Goal: Task Accomplishment & Management: Manage account settings

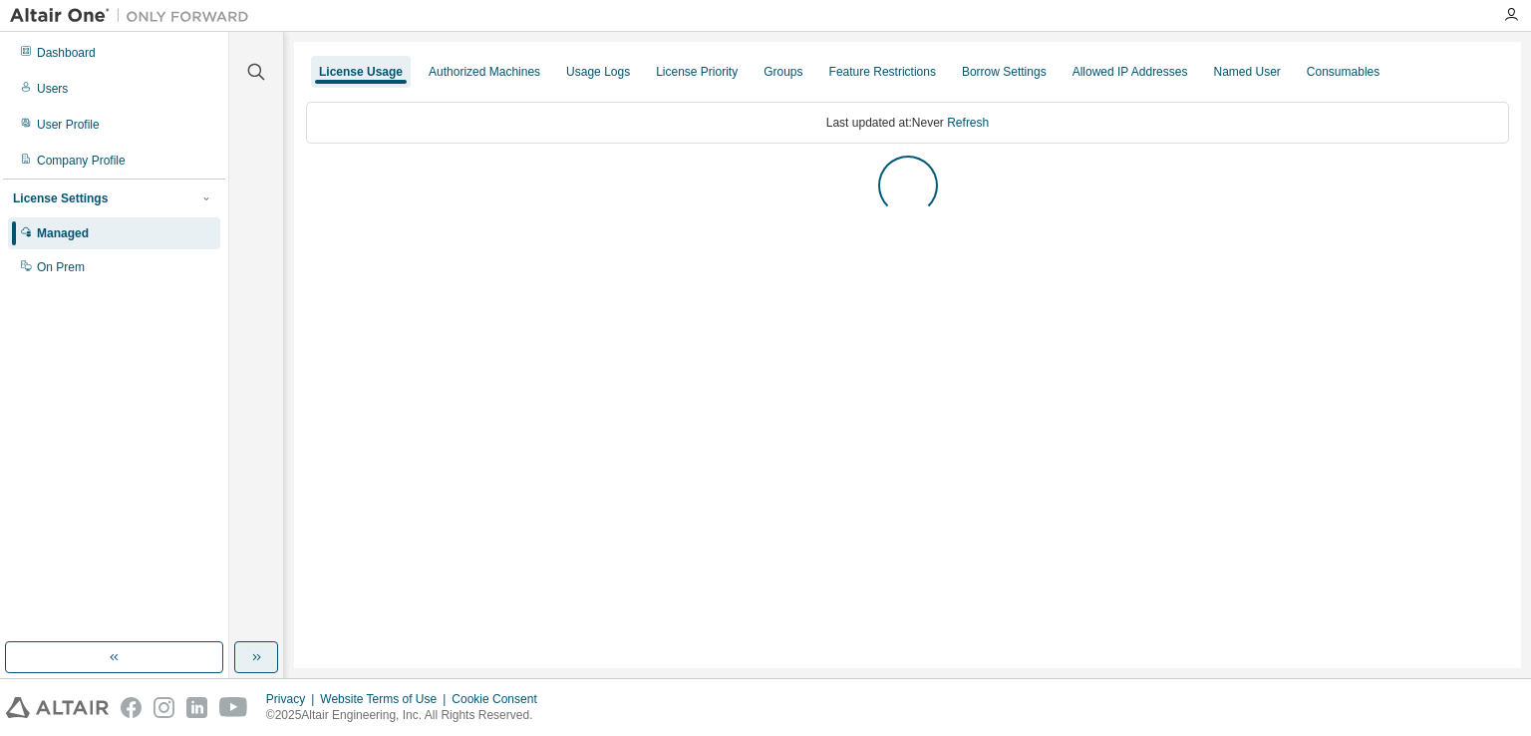
click at [255, 660] on icon "button" at bounding box center [256, 657] width 16 height 16
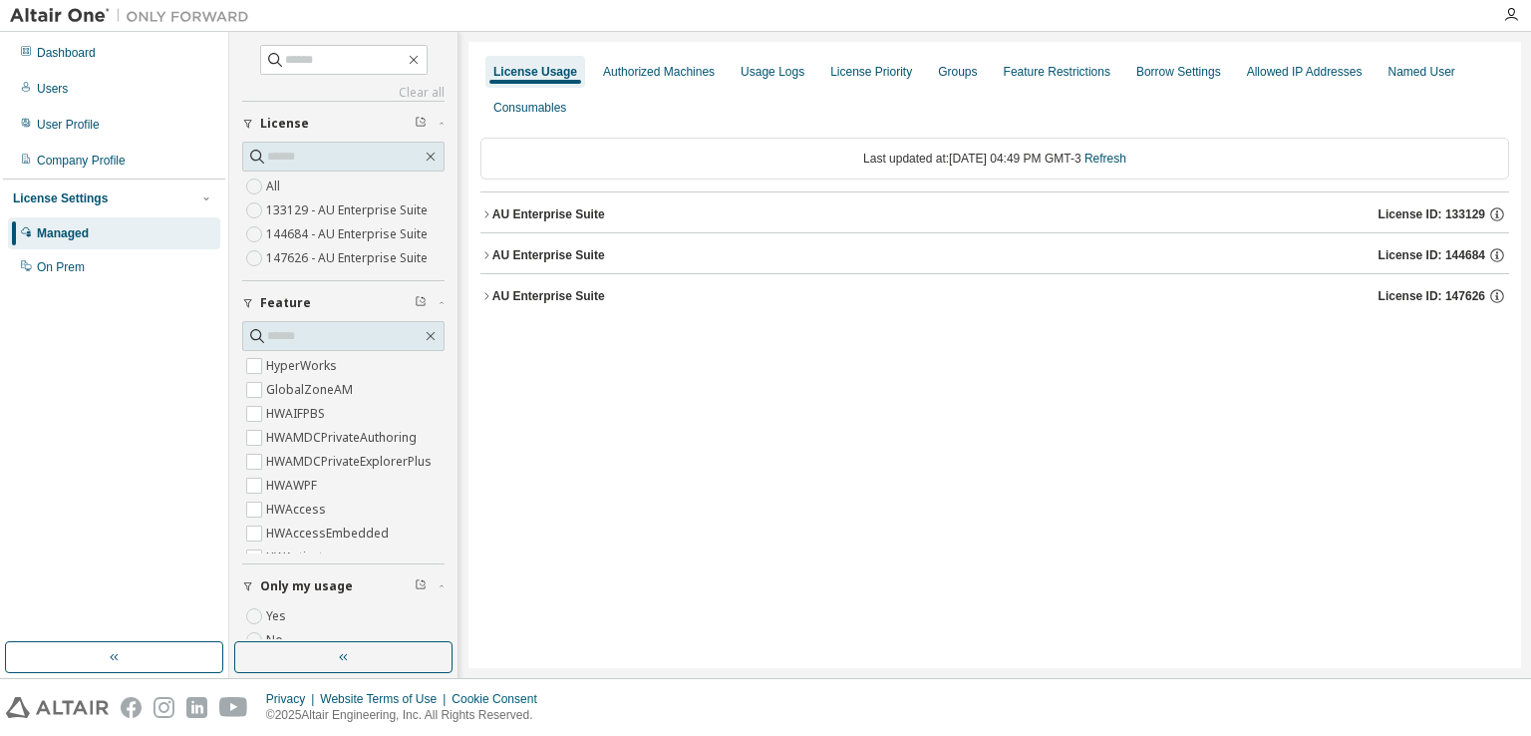
click at [337, 667] on button "button" at bounding box center [343, 657] width 218 height 32
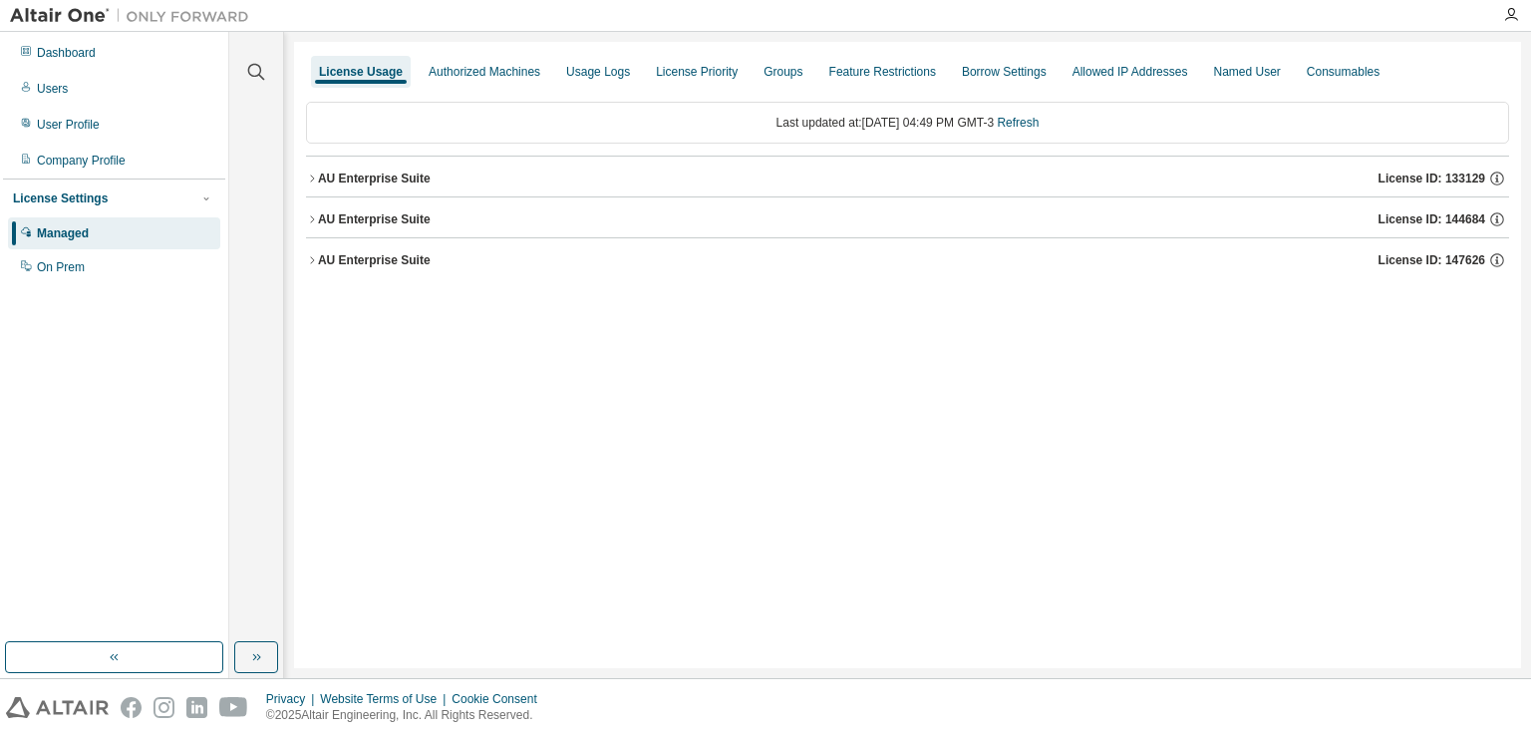
click at [359, 175] on div "AU Enterprise Suite" at bounding box center [374, 178] width 113 height 16
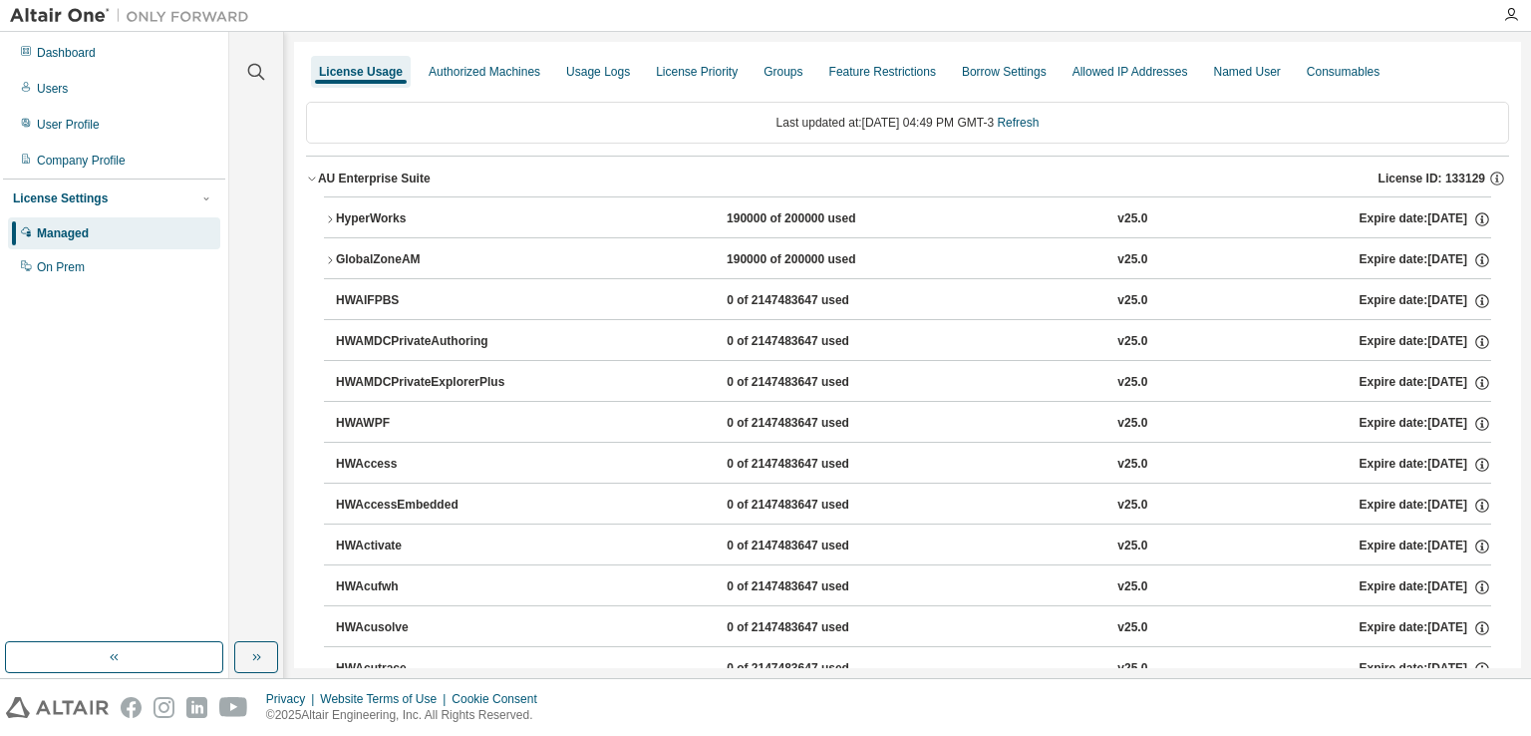
click at [311, 174] on icon "button" at bounding box center [312, 178] width 12 height 12
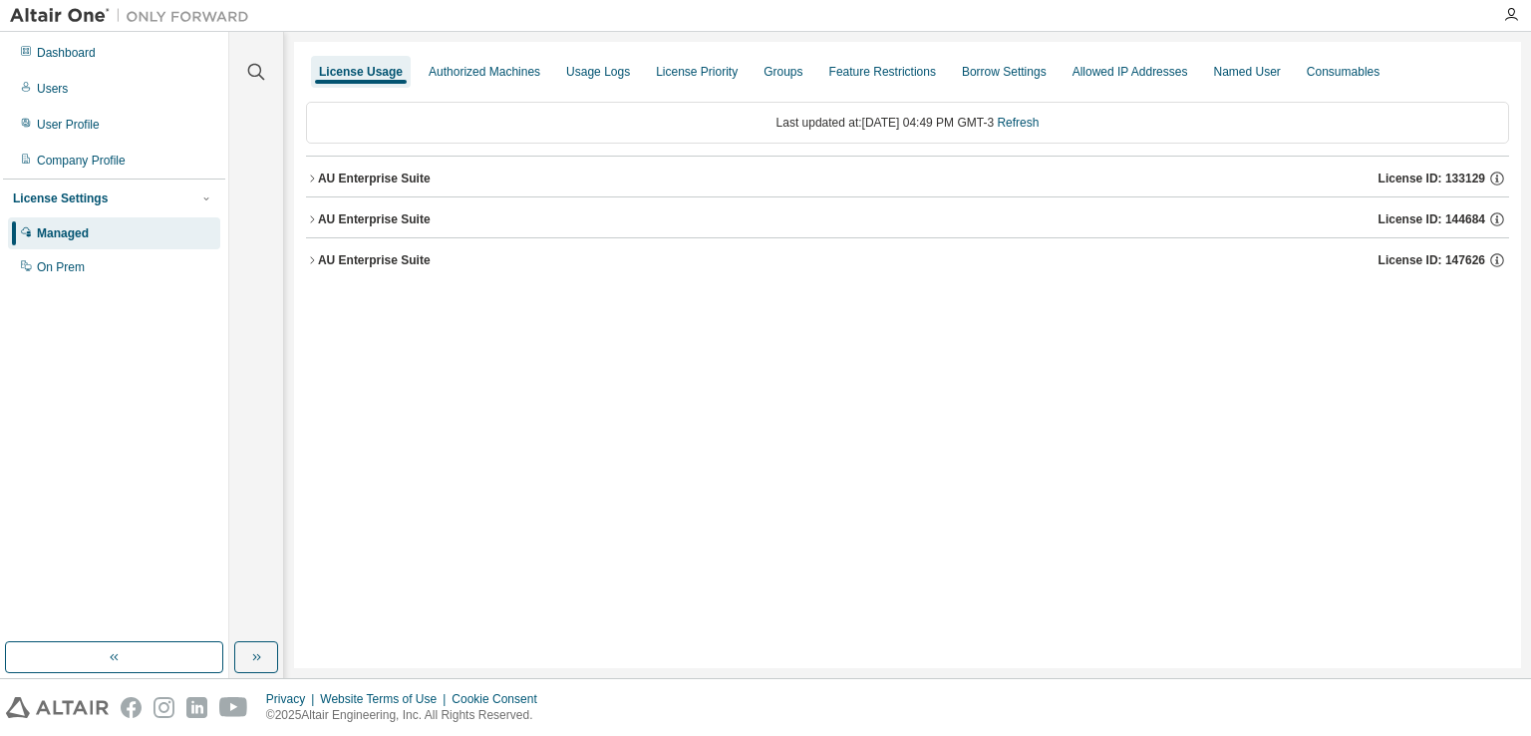
click at [314, 219] on icon "button" at bounding box center [312, 219] width 12 height 12
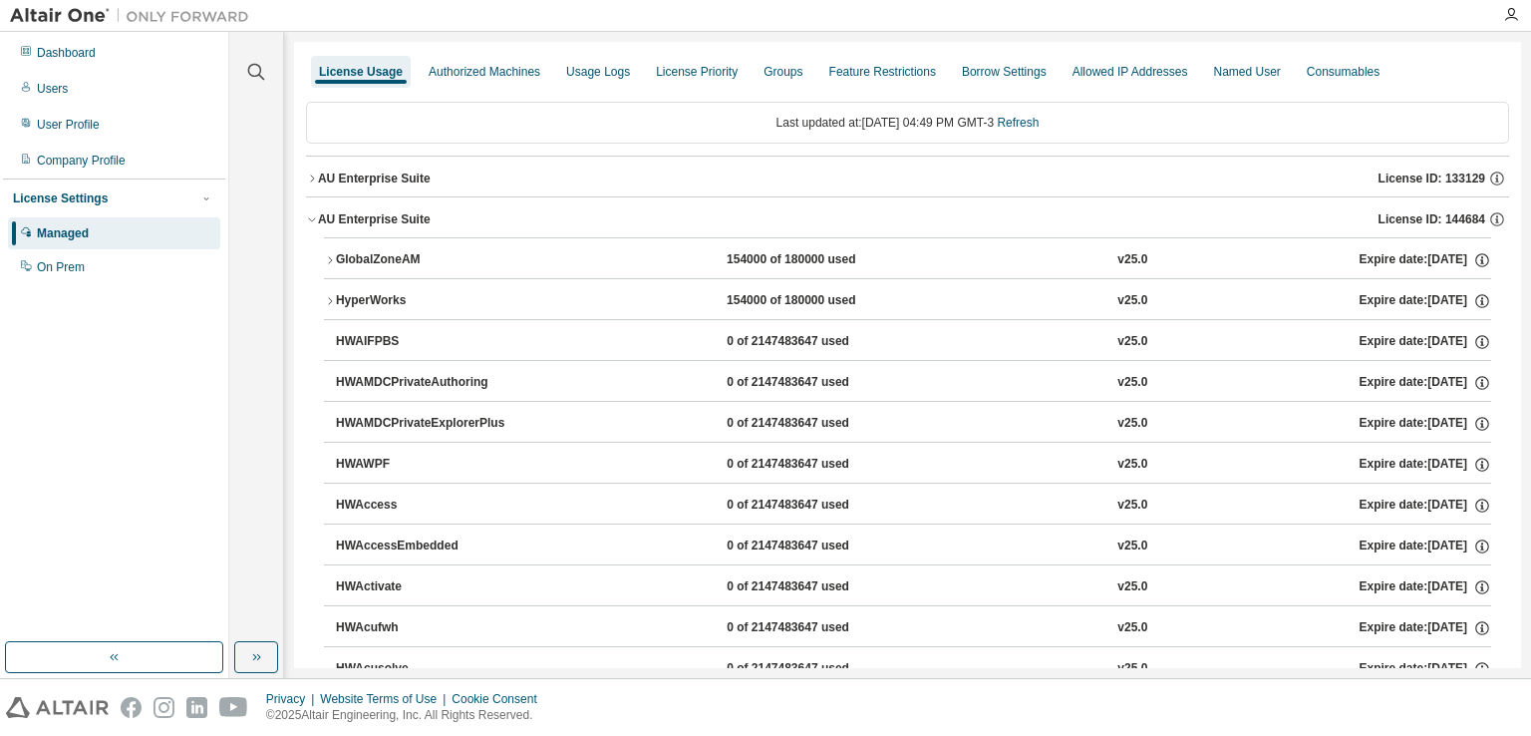
click at [342, 216] on div "AU Enterprise Suite" at bounding box center [374, 219] width 113 height 16
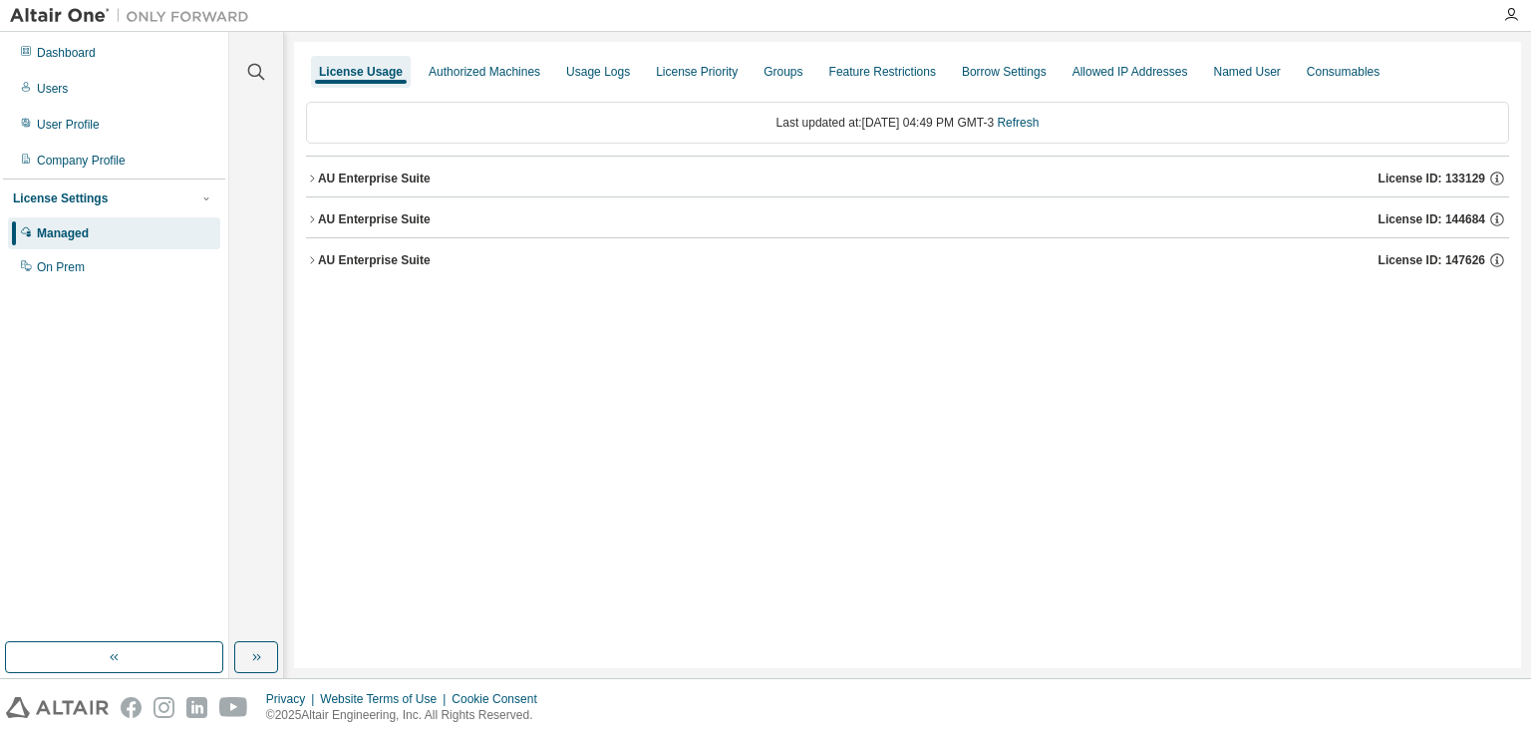
click at [357, 217] on div "AU Enterprise Suite" at bounding box center [374, 219] width 113 height 16
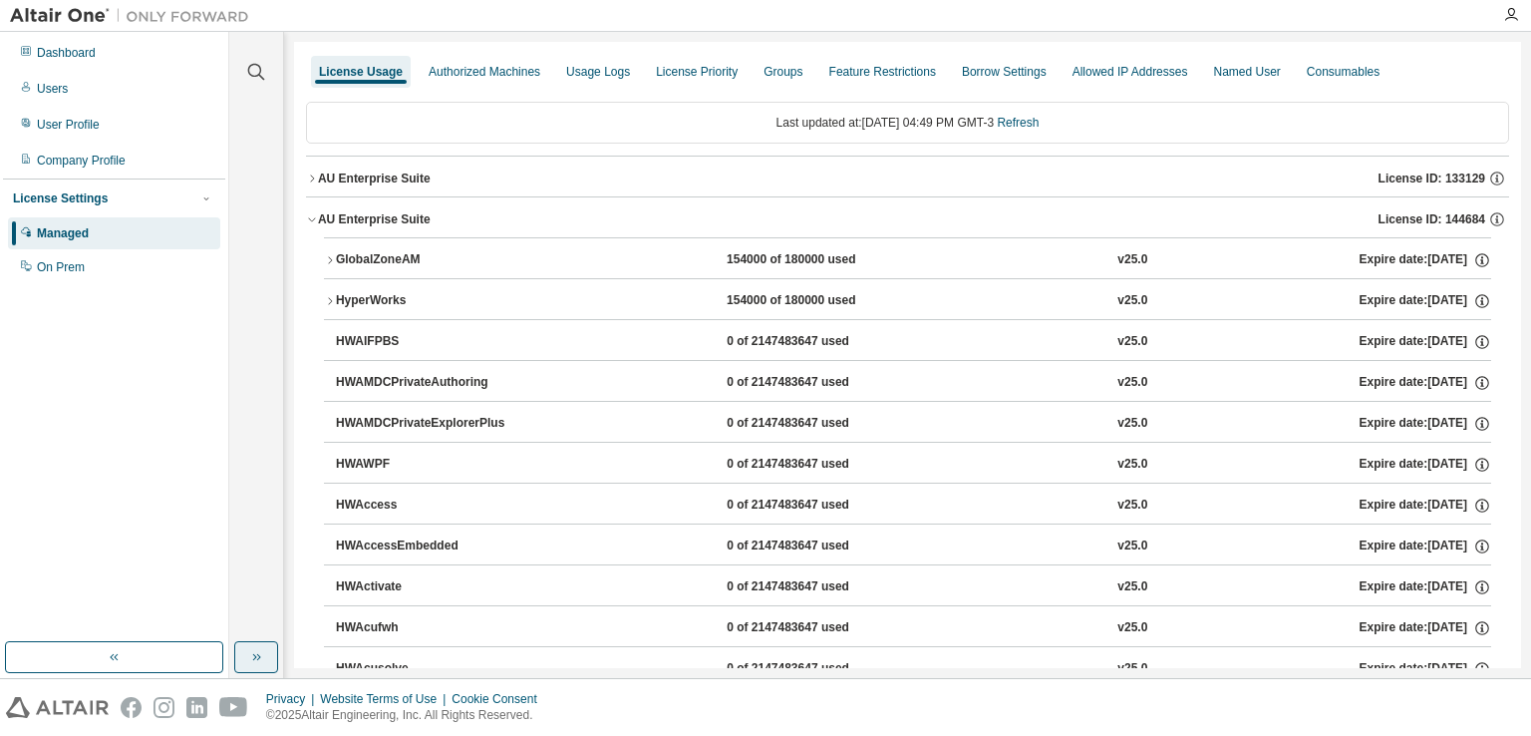
click at [257, 654] on icon "button" at bounding box center [259, 657] width 4 height 7
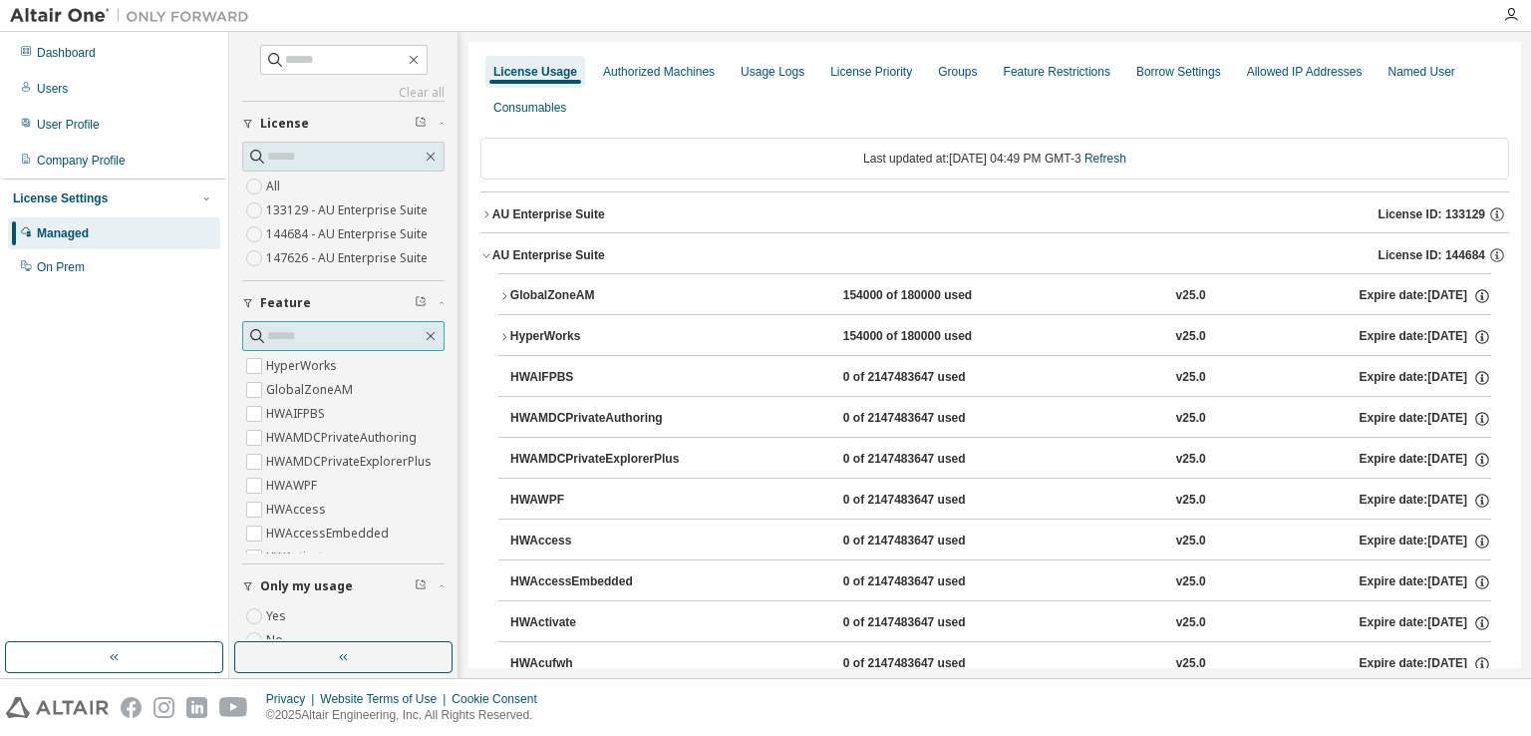
click at [338, 323] on span at bounding box center [343, 336] width 202 height 30
type input "*****"
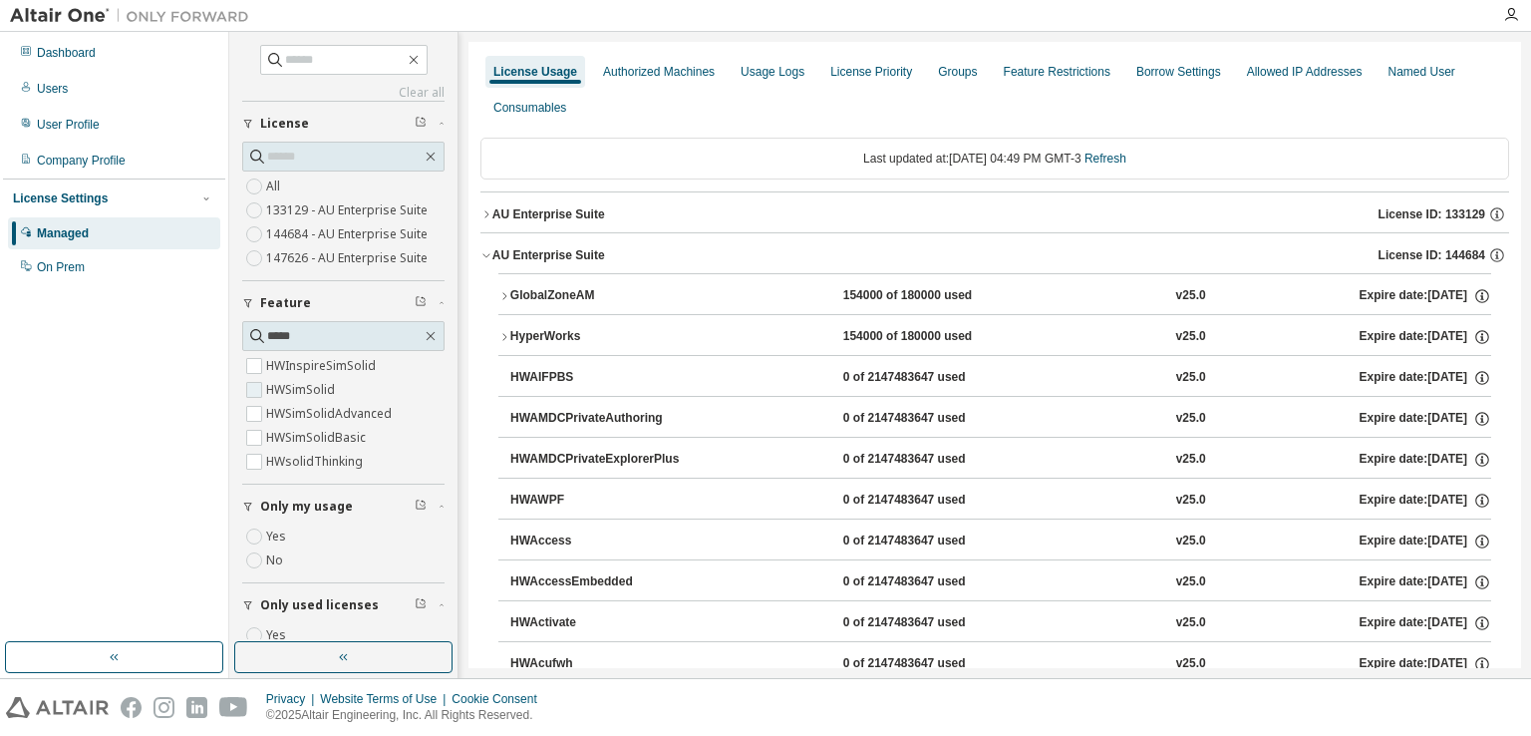
click at [287, 394] on label "HWSimSolid" at bounding box center [302, 390] width 73 height 24
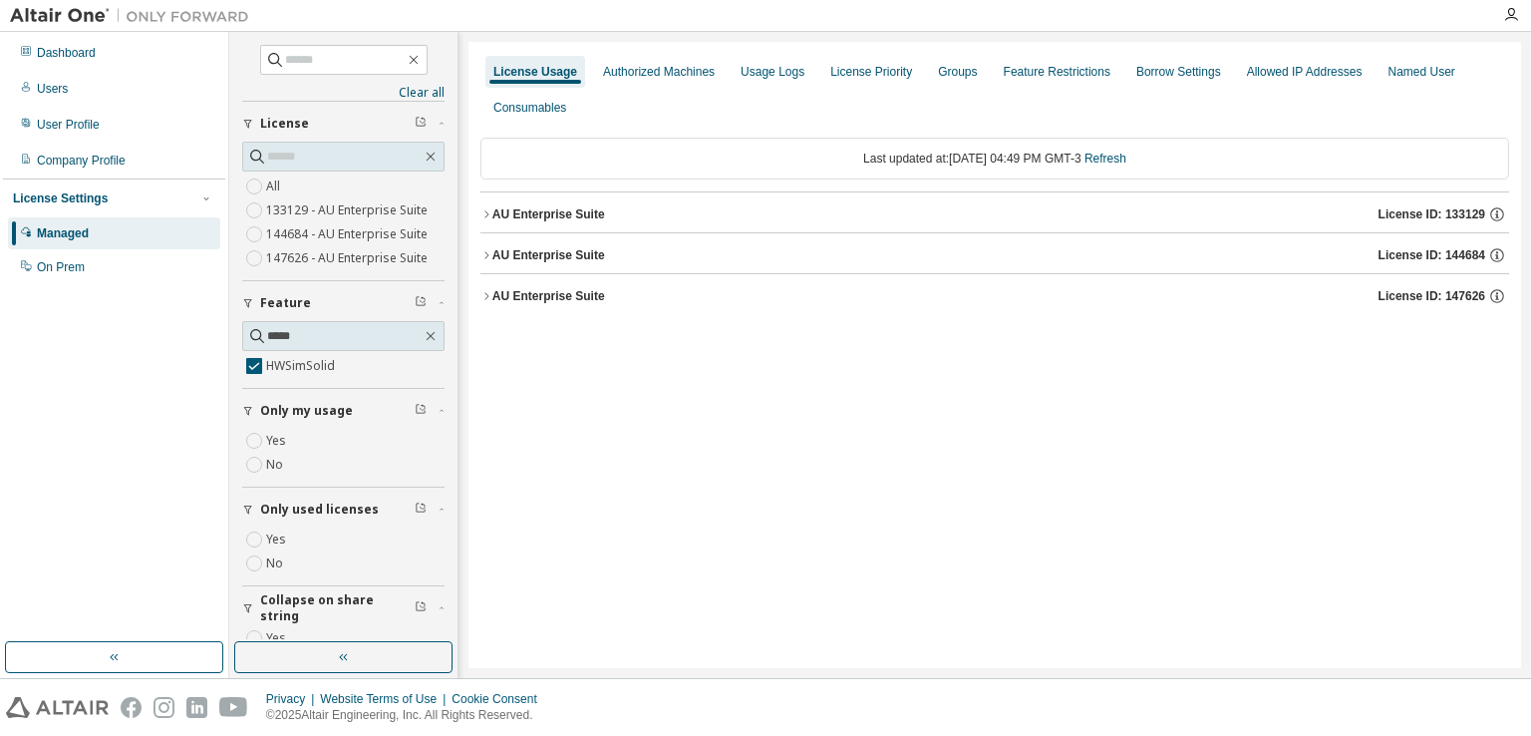
click at [490, 202] on button "AU Enterprise Suite License ID: 133129" at bounding box center [994, 214] width 1029 height 44
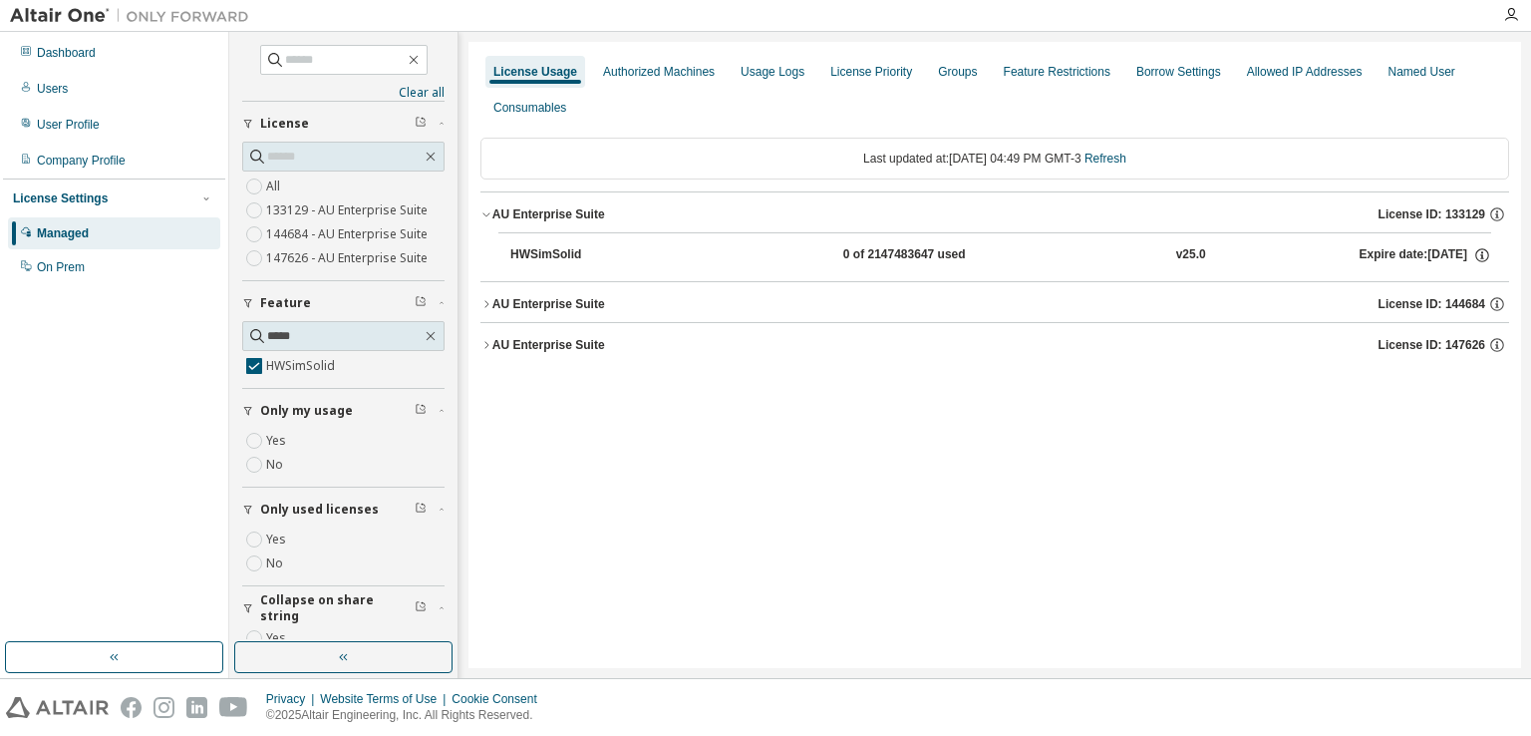
click at [484, 306] on icon "button" at bounding box center [486, 304] width 12 height 12
click at [484, 398] on icon "button" at bounding box center [486, 394] width 12 height 12
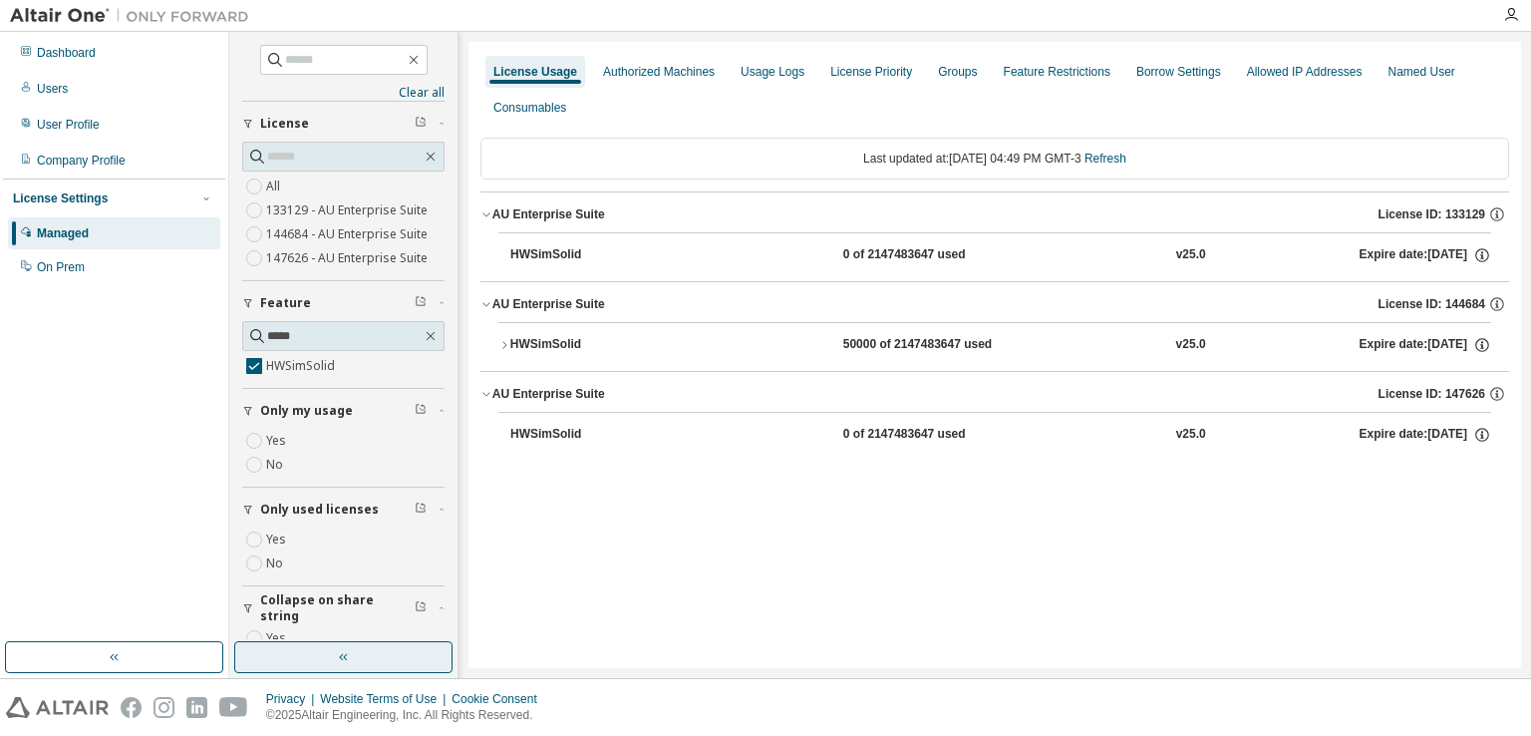
click at [291, 664] on button "button" at bounding box center [343, 657] width 218 height 32
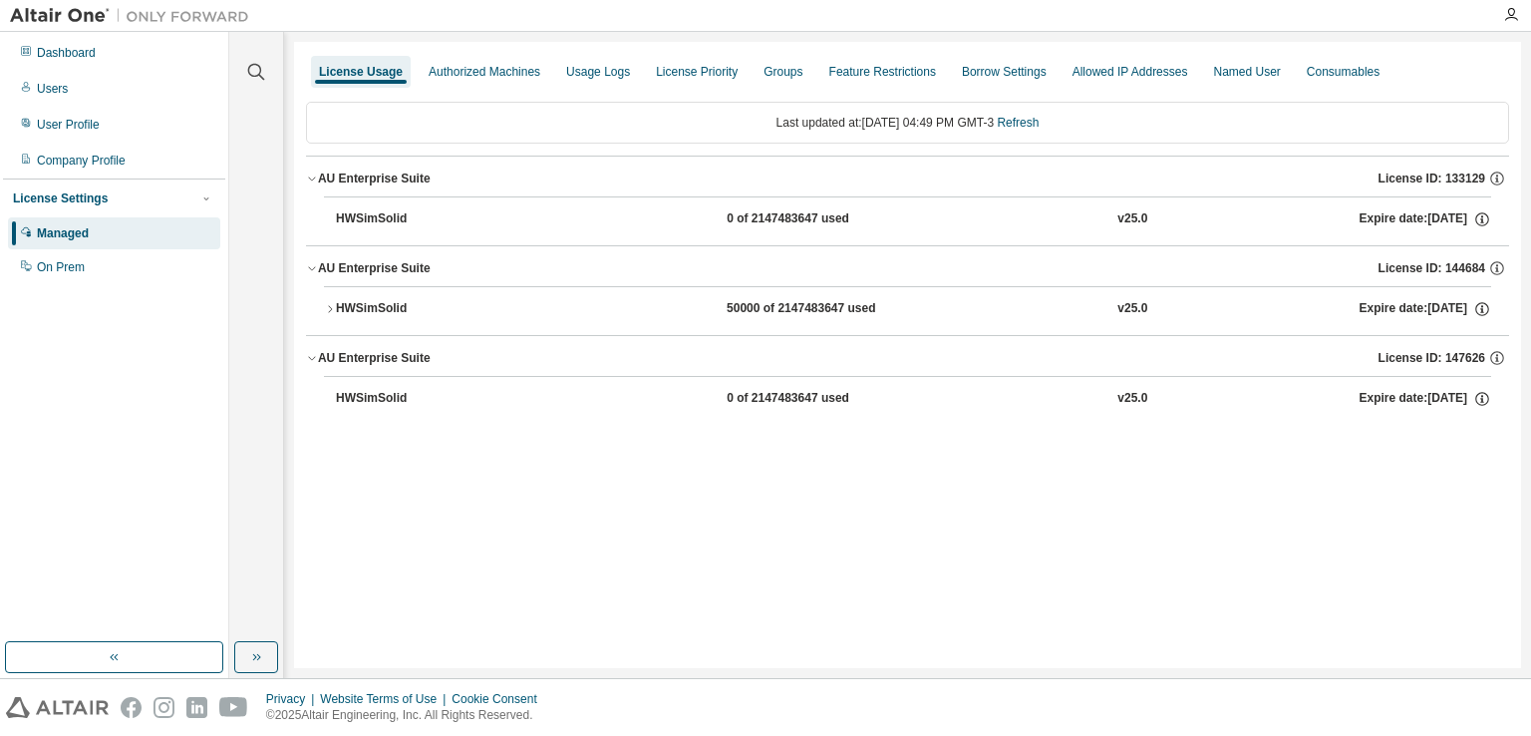
click at [257, 673] on div "Clear all Collapse on share string Yes No Only used licenses Yes No Only my usa…" at bounding box center [256, 355] width 55 height 646
click at [259, 655] on icon "button" at bounding box center [259, 657] width 4 height 7
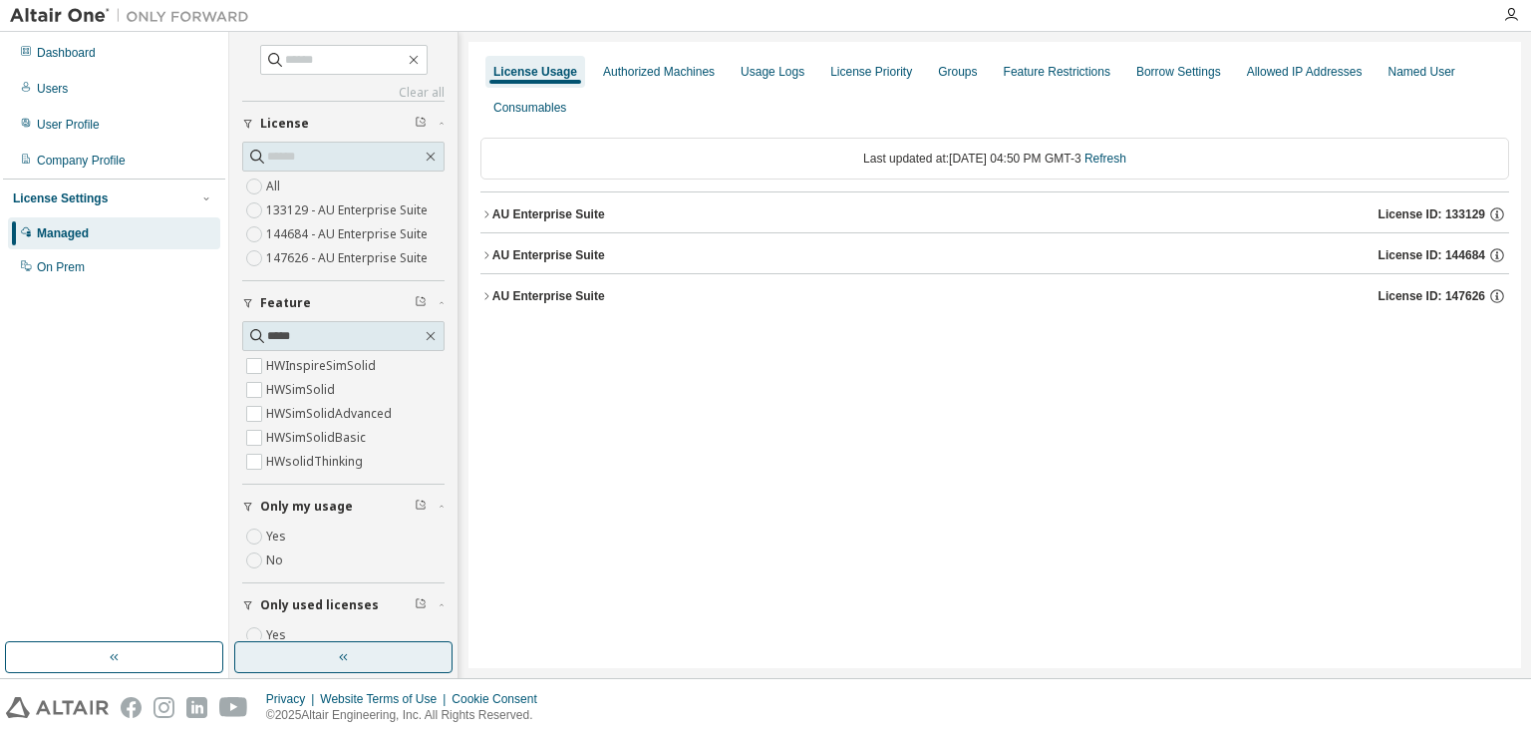
click at [490, 216] on button "AU Enterprise Suite License ID: 133129" at bounding box center [994, 214] width 1029 height 44
click at [486, 217] on icon "button" at bounding box center [486, 214] width 12 height 12
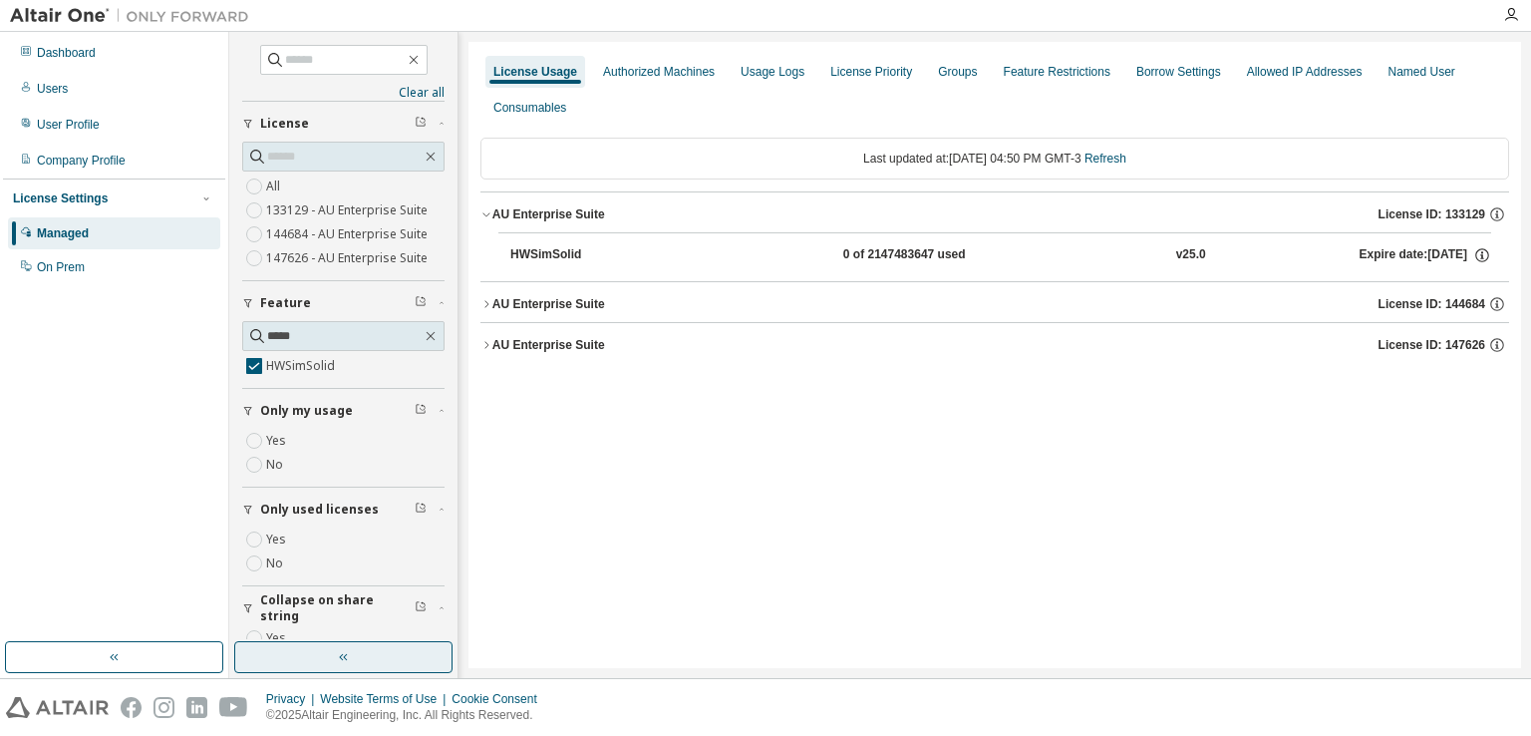
click at [493, 298] on div "AU Enterprise Suite" at bounding box center [548, 304] width 113 height 16
click at [515, 338] on div "HWSimSolid" at bounding box center [599, 345] width 179 height 18
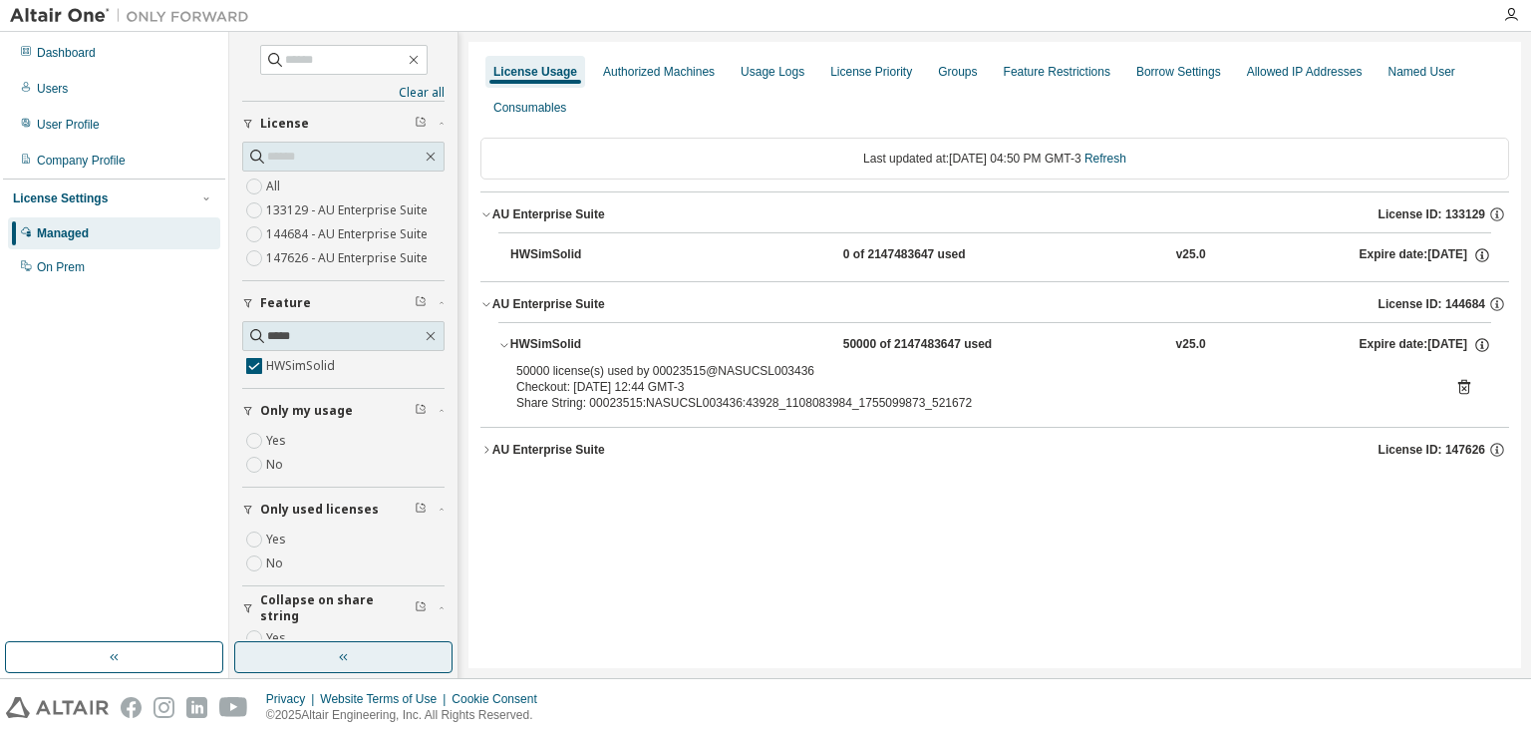
click at [1467, 376] on div "50000 license(s) used by 00023515@NASUCSL003436 Checkout: [DATE] 12:44 GMT-3 Sh…" at bounding box center [994, 387] width 957 height 48
click at [1462, 378] on icon at bounding box center [1464, 387] width 18 height 18
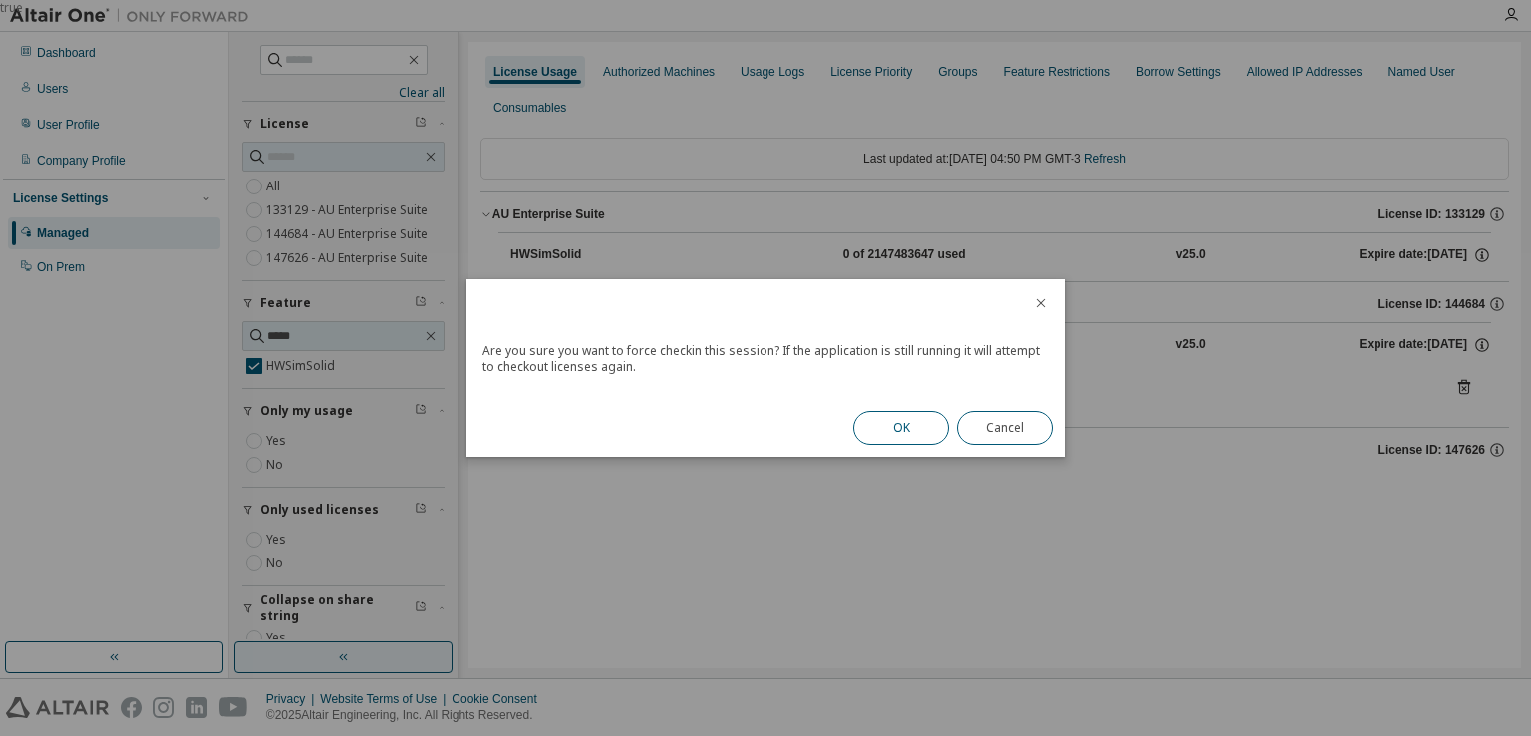
click at [909, 429] on button "OK" at bounding box center [901, 428] width 96 height 34
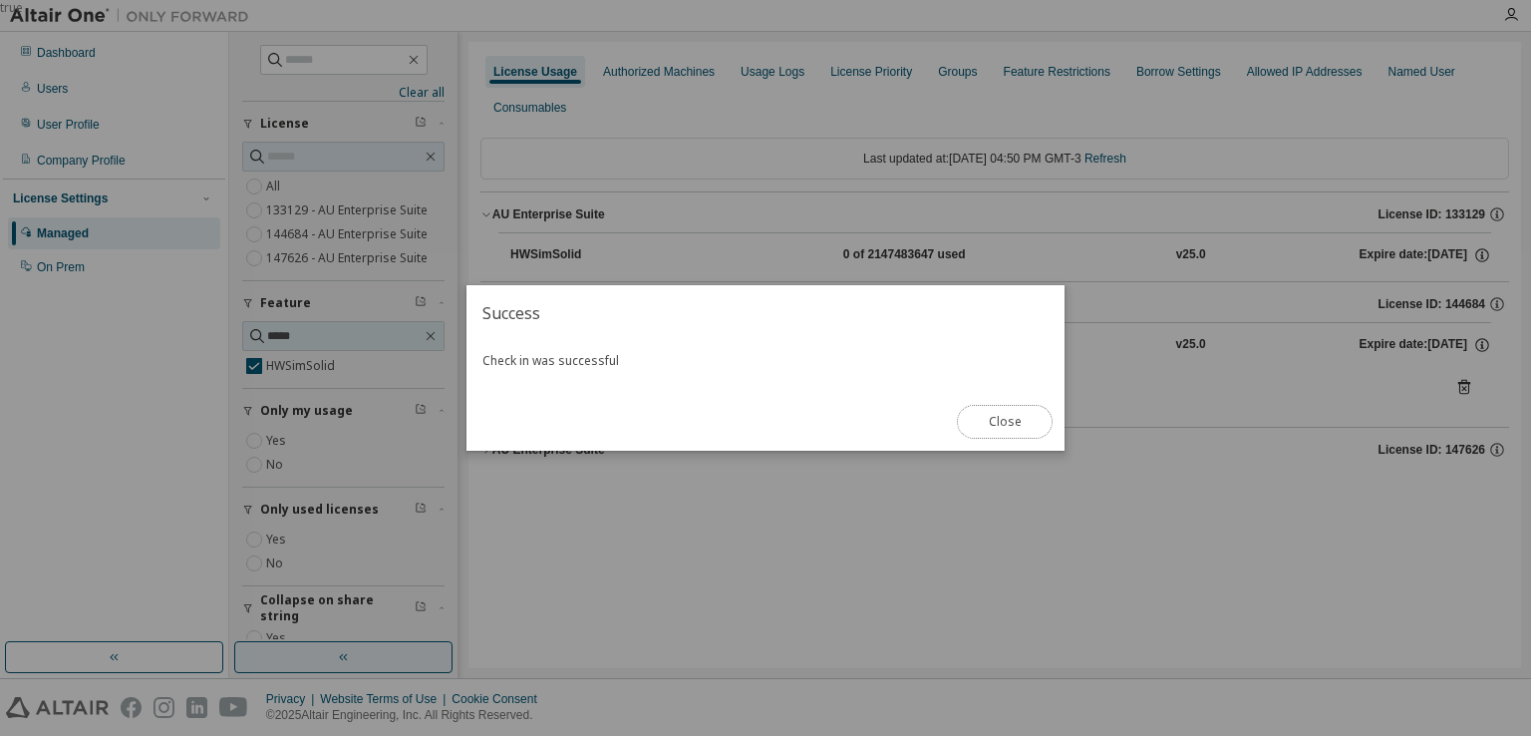
click at [1001, 409] on button "Close" at bounding box center [1005, 422] width 96 height 34
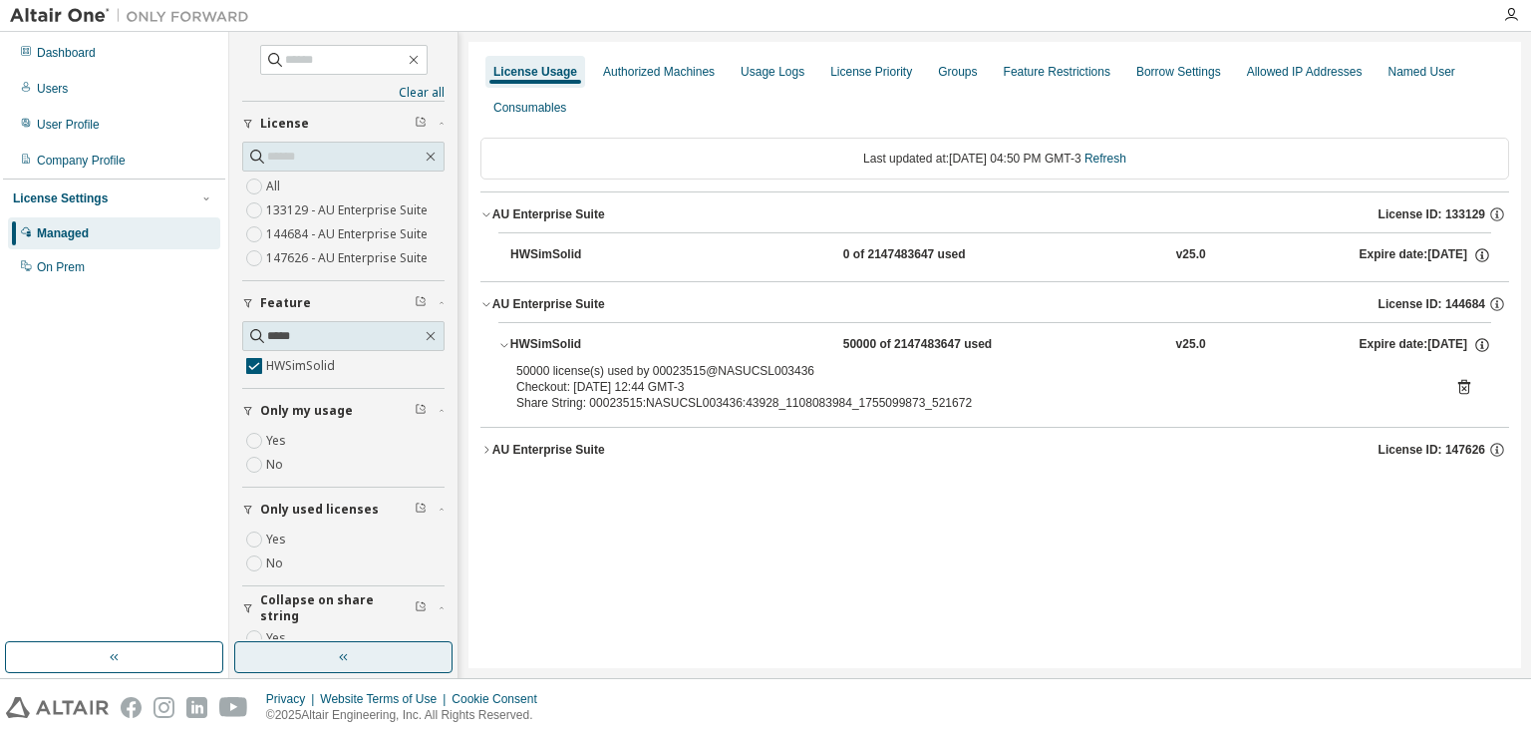
click at [1463, 384] on icon at bounding box center [1464, 387] width 18 height 18
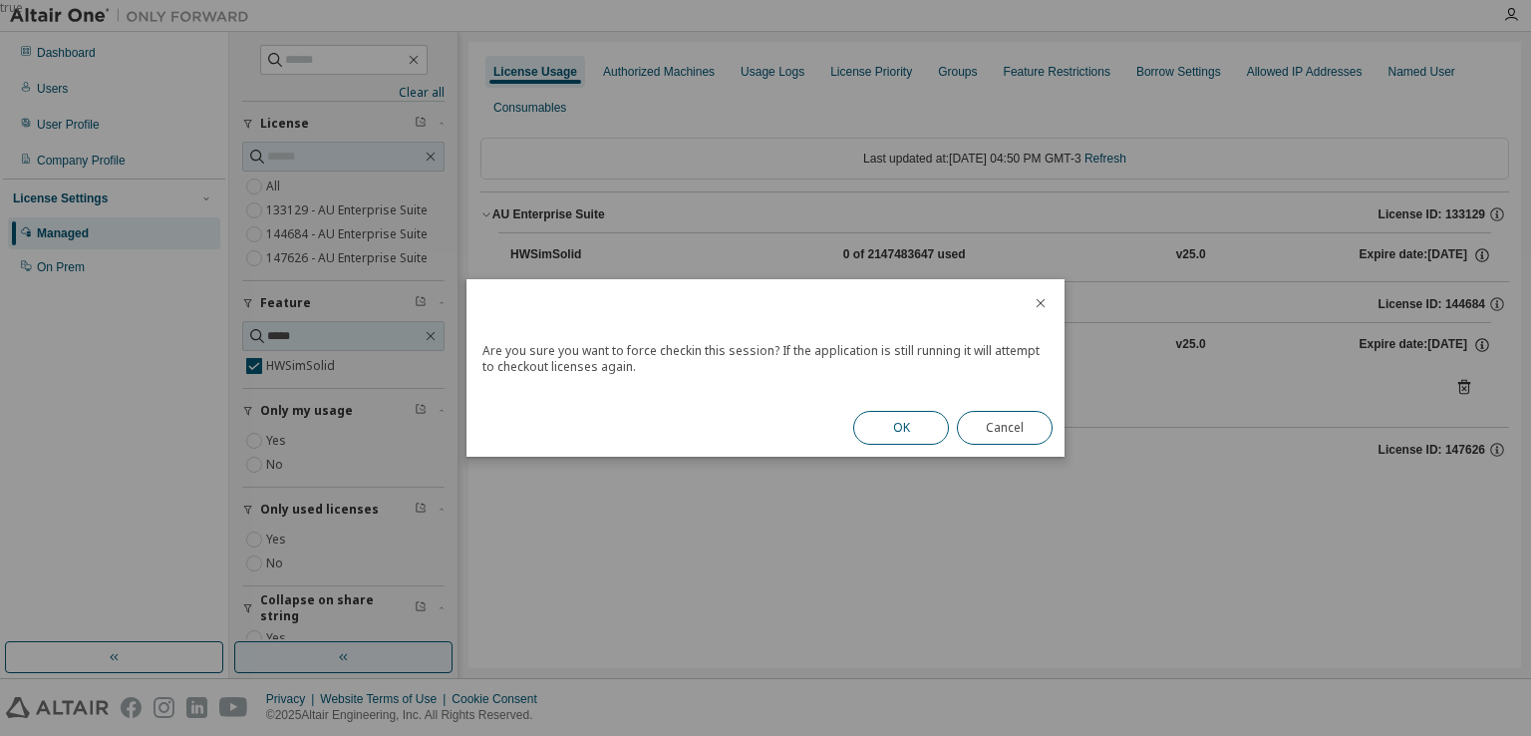
click at [917, 428] on button "OK" at bounding box center [901, 428] width 96 height 34
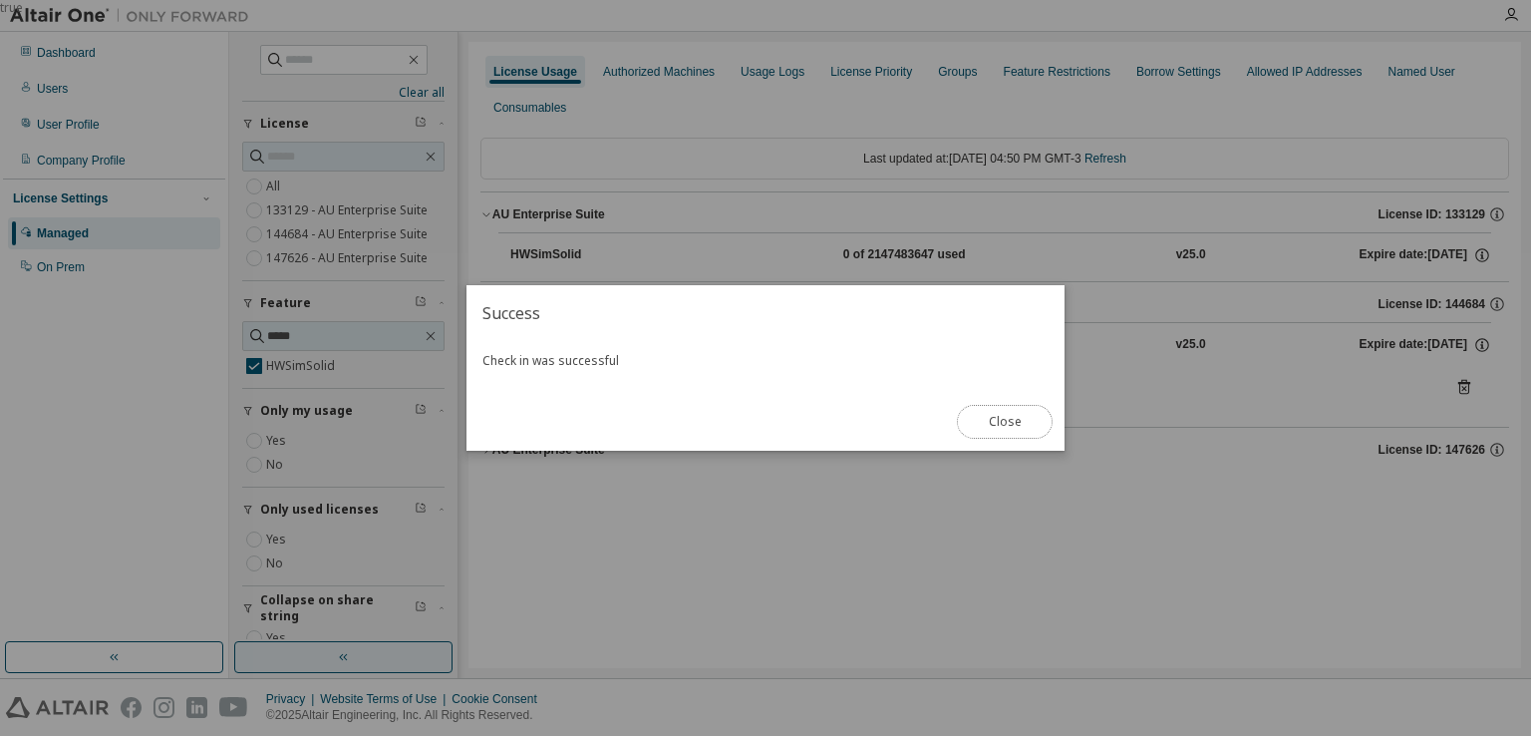
click at [998, 424] on button "Close" at bounding box center [1005, 422] width 96 height 34
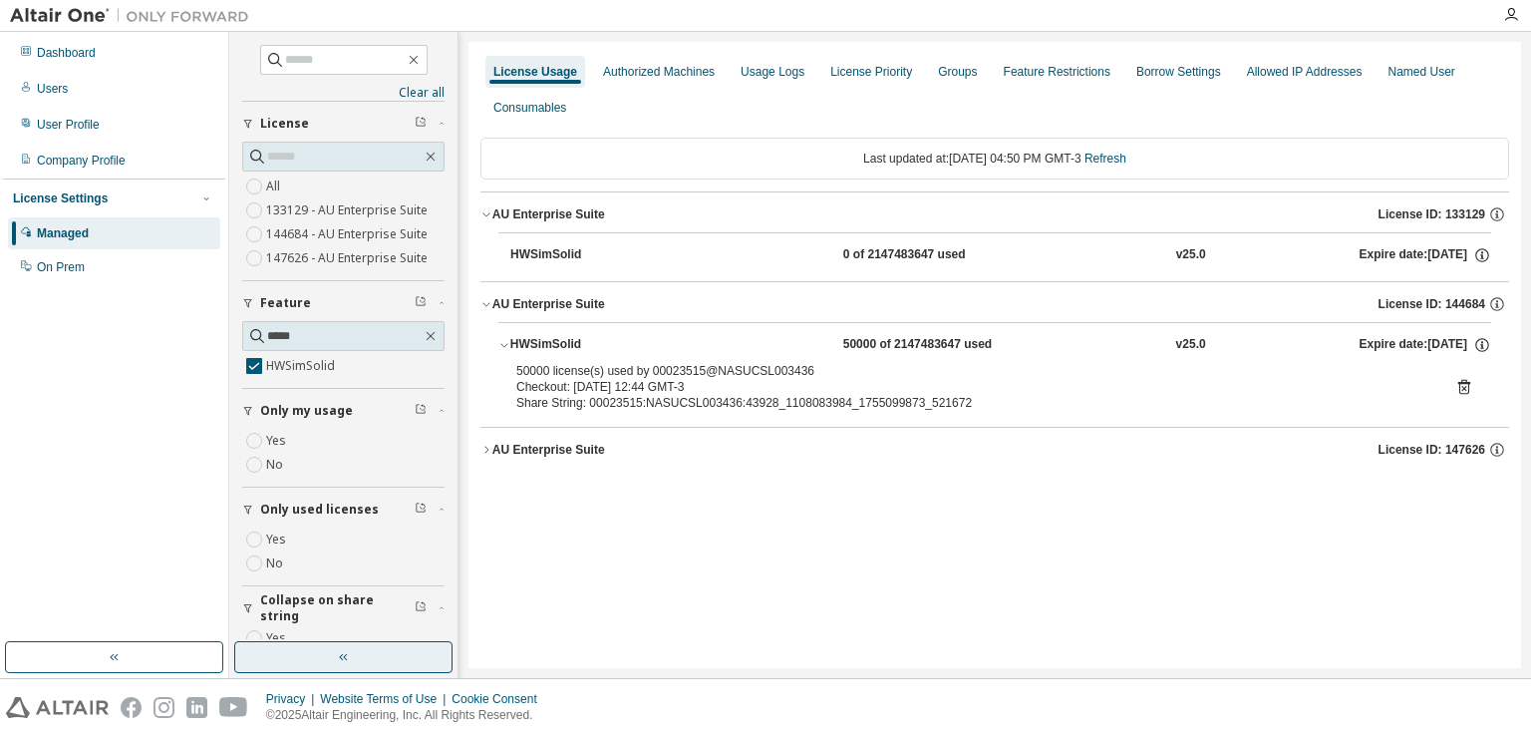
click at [1456, 379] on icon at bounding box center [1464, 387] width 18 height 18
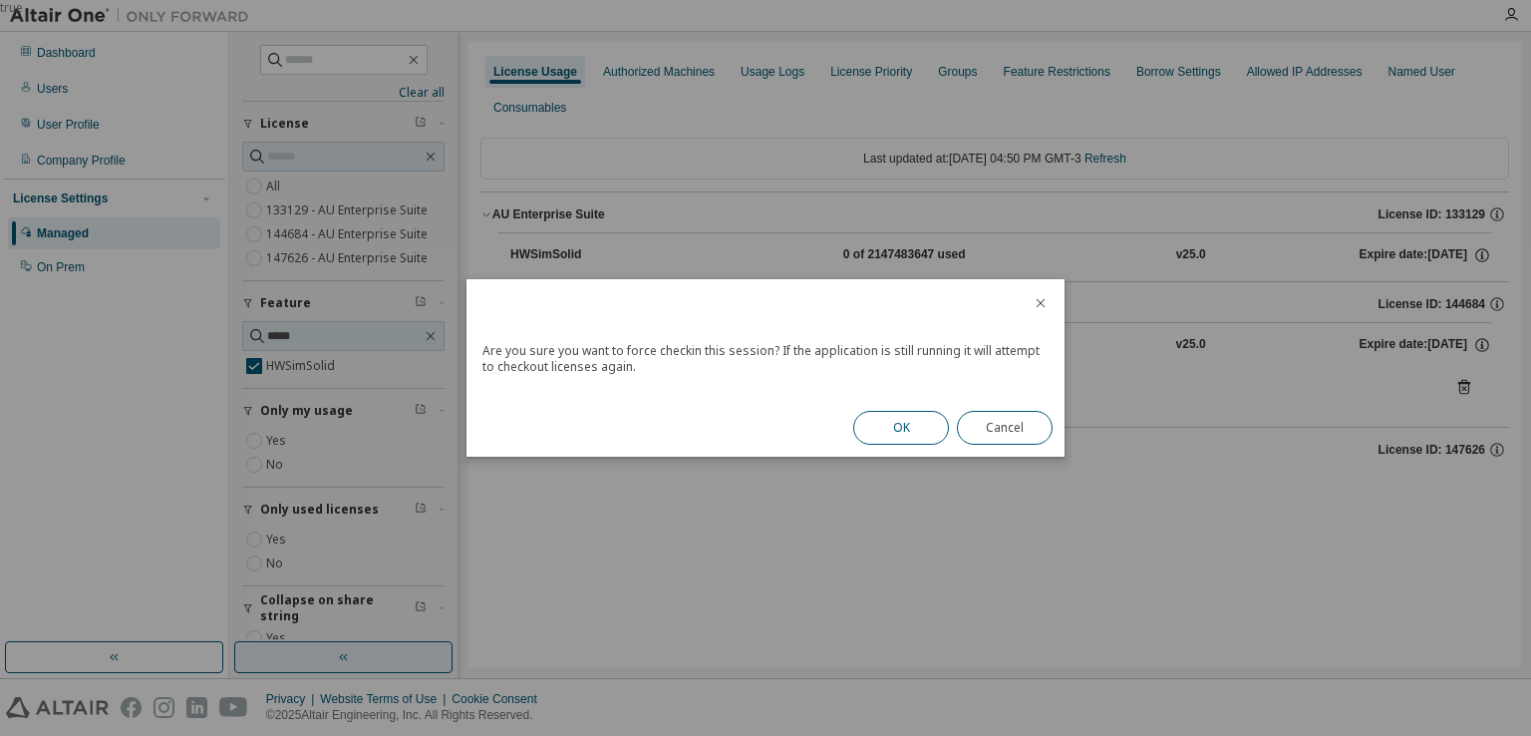
click at [911, 422] on button "OK" at bounding box center [901, 428] width 96 height 34
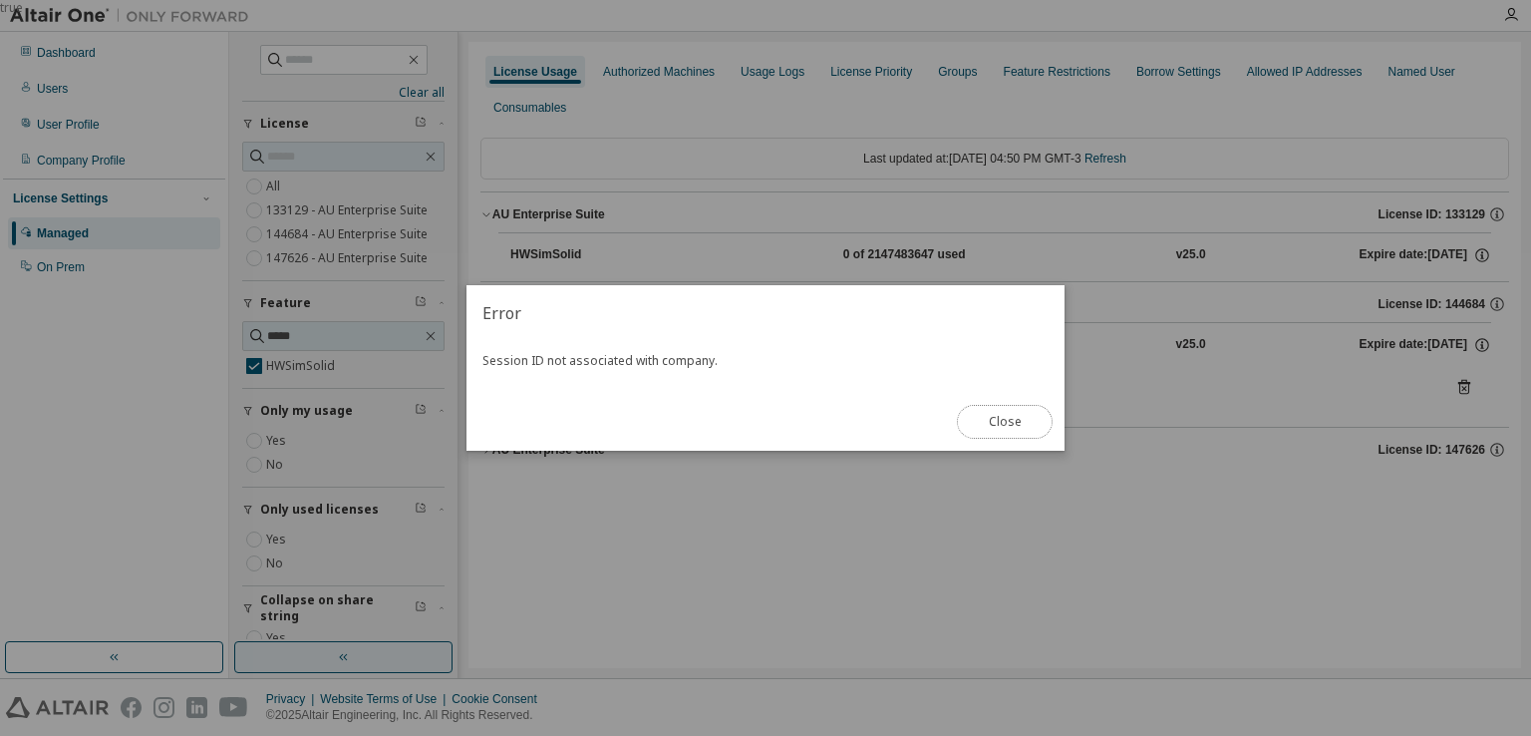
click at [1016, 435] on button "Close" at bounding box center [1005, 422] width 96 height 34
